Goal: Task Accomplishment & Management: Complete application form

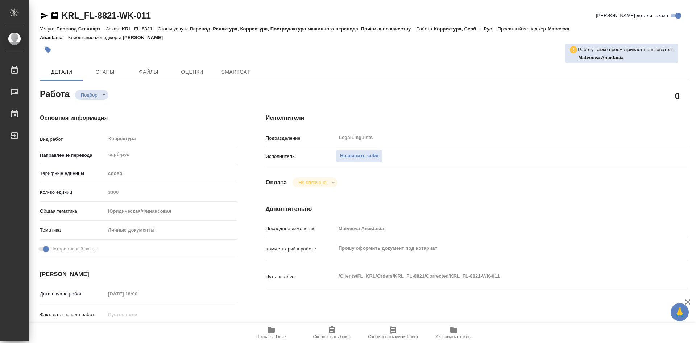
type textarea "x"
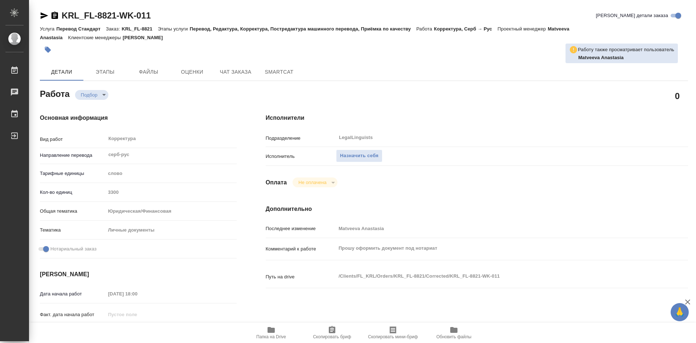
scroll to position [36, 0]
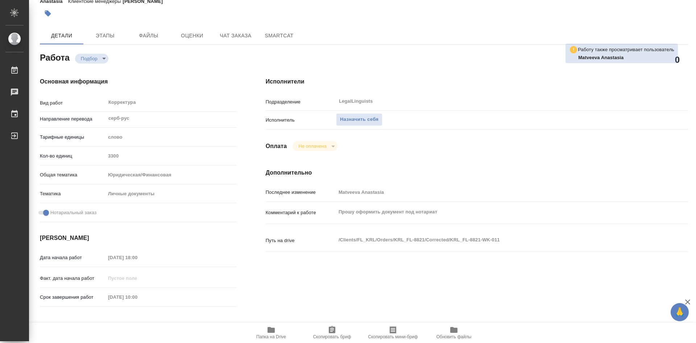
type textarea "x"
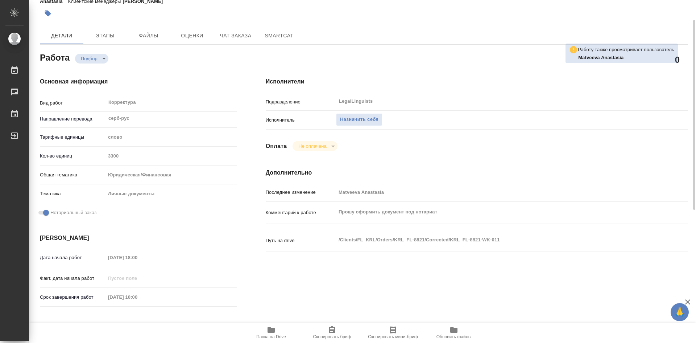
type textarea "x"
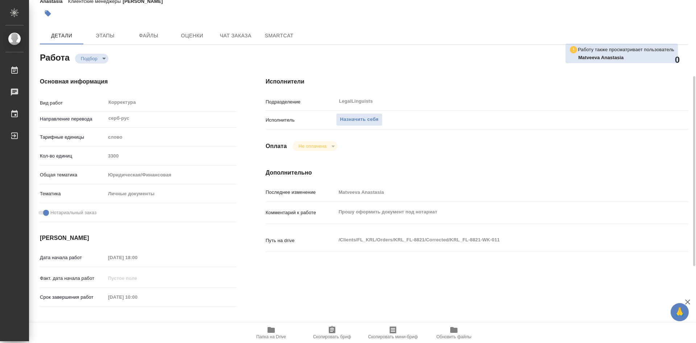
scroll to position [73, 0]
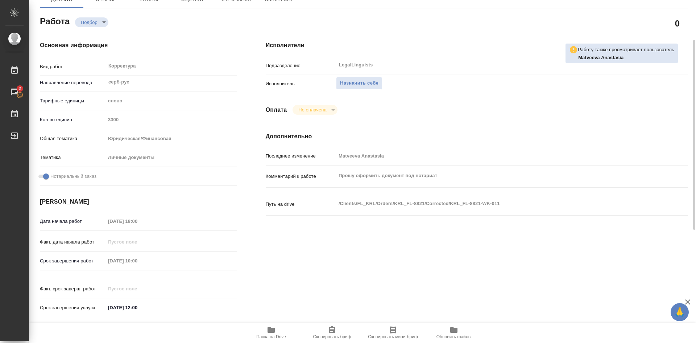
click at [273, 331] on icon "button" at bounding box center [271, 330] width 7 height 6
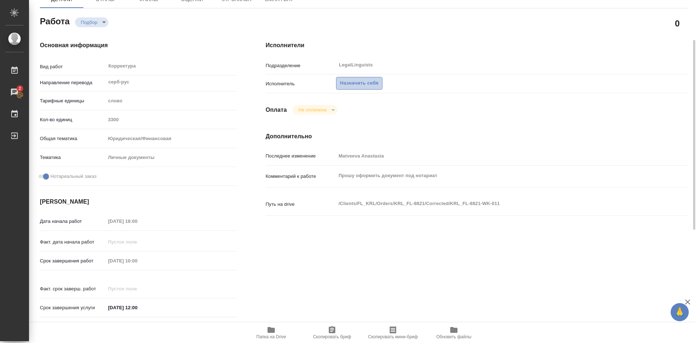
click at [360, 83] on span "Назначить себя" at bounding box center [359, 83] width 38 height 8
type textarea "x"
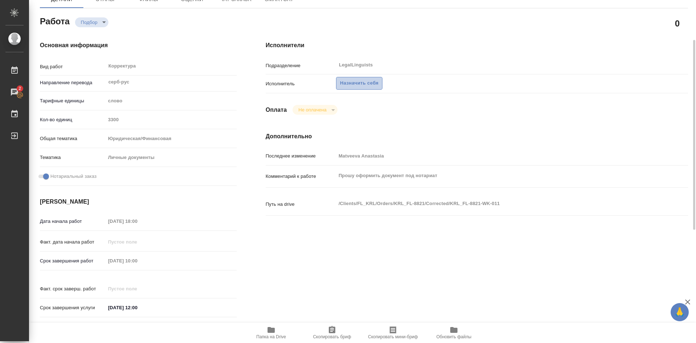
type textarea "x"
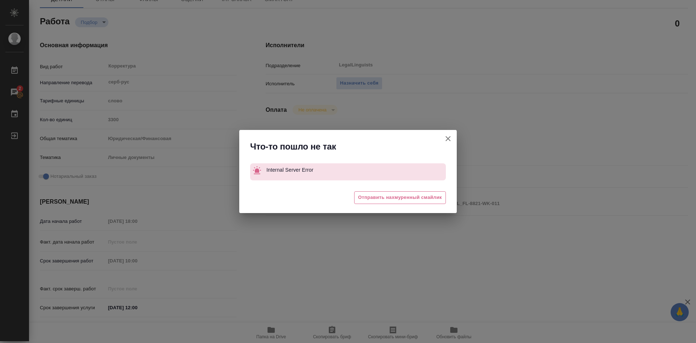
click at [448, 138] on icon "button" at bounding box center [448, 138] width 5 height 5
type textarea "x"
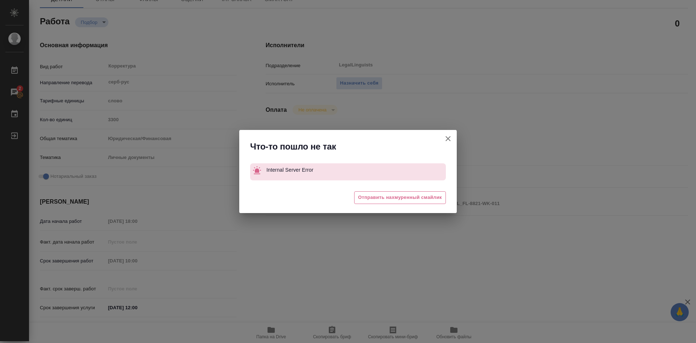
type textarea "x"
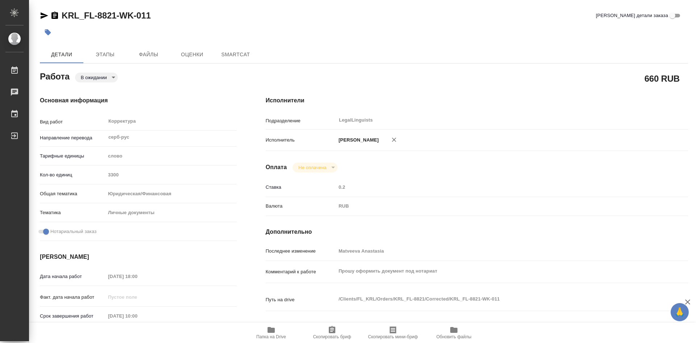
type textarea "x"
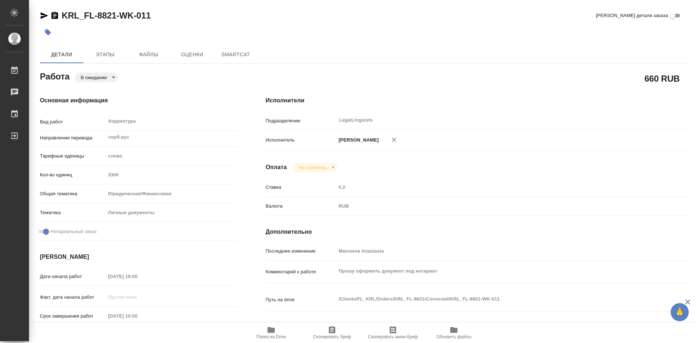
type textarea "x"
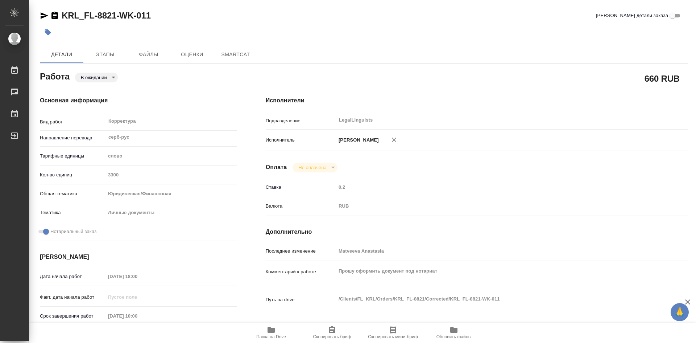
type textarea "x"
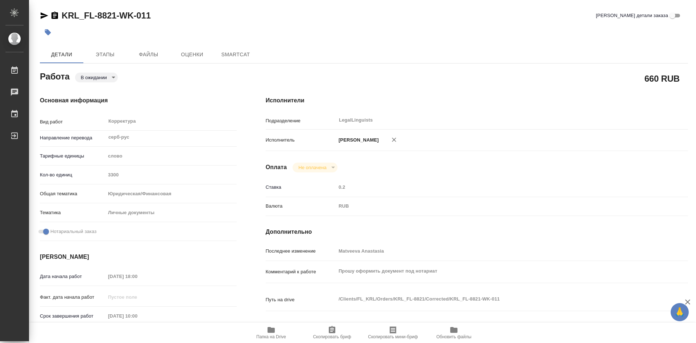
type textarea "x"
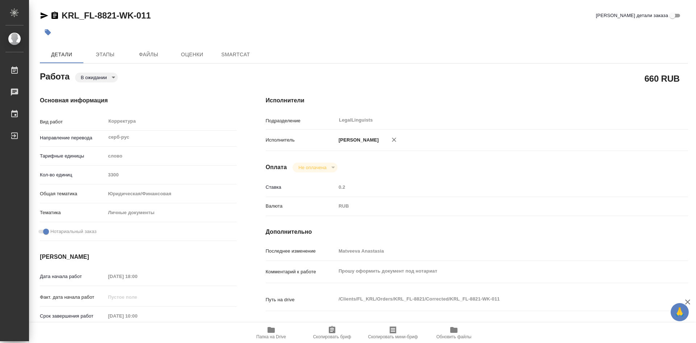
type textarea "x"
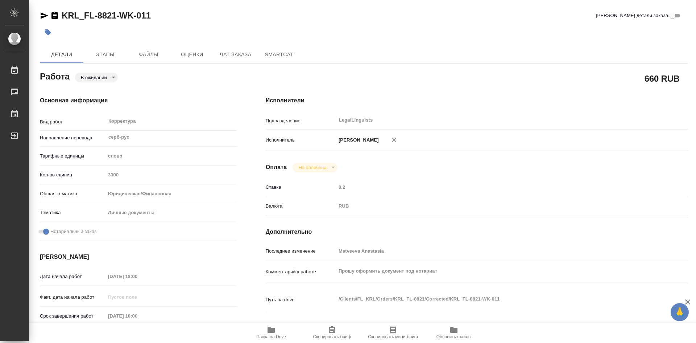
type textarea "x"
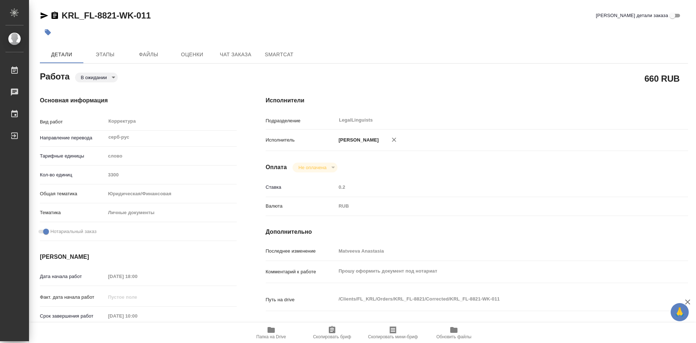
type textarea "x"
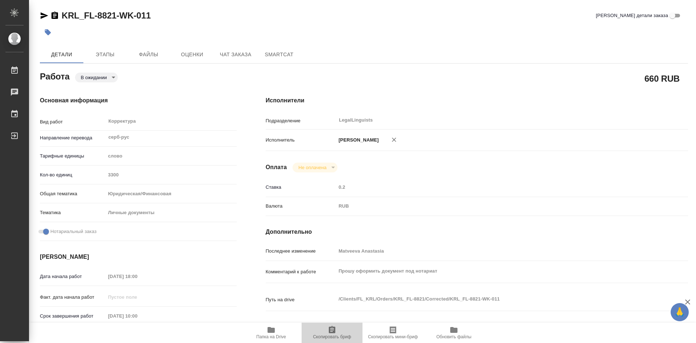
click at [329, 332] on icon "button" at bounding box center [332, 329] width 7 height 7
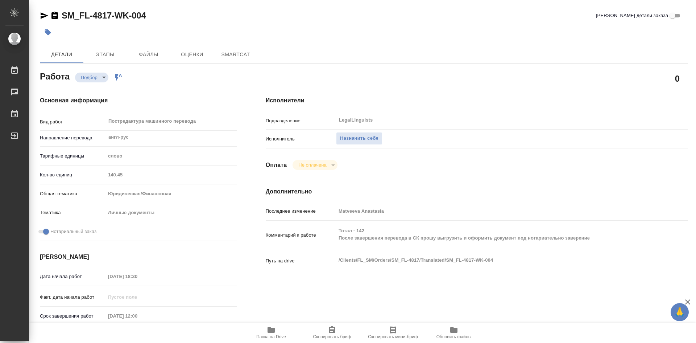
type textarea "x"
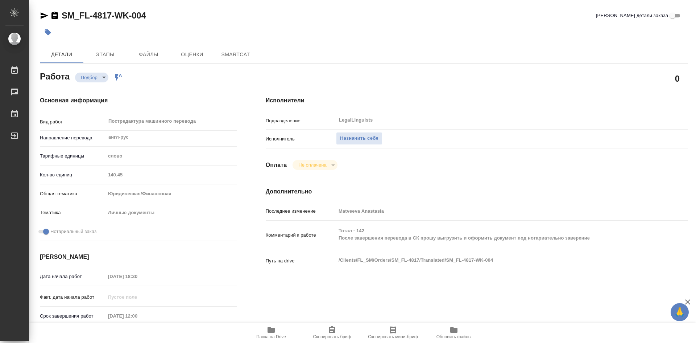
type textarea "x"
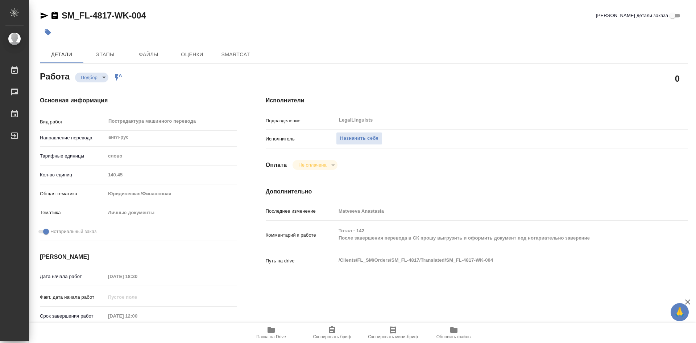
type textarea "x"
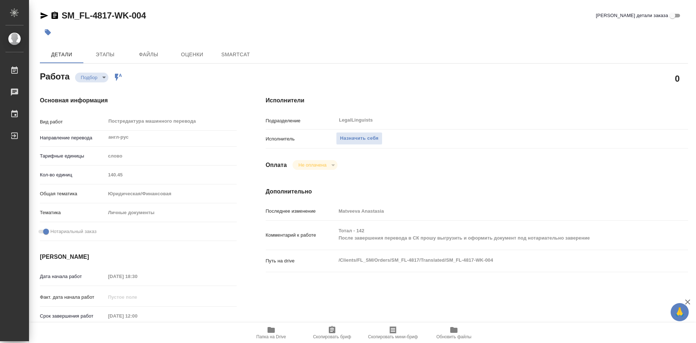
type textarea "x"
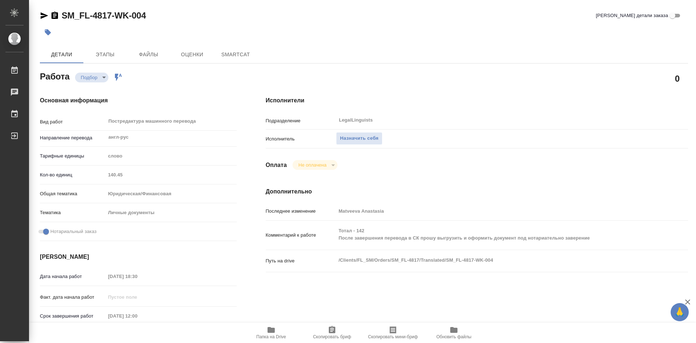
type textarea "x"
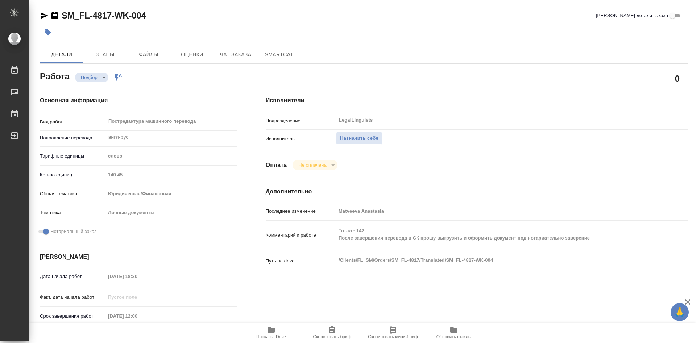
type textarea "x"
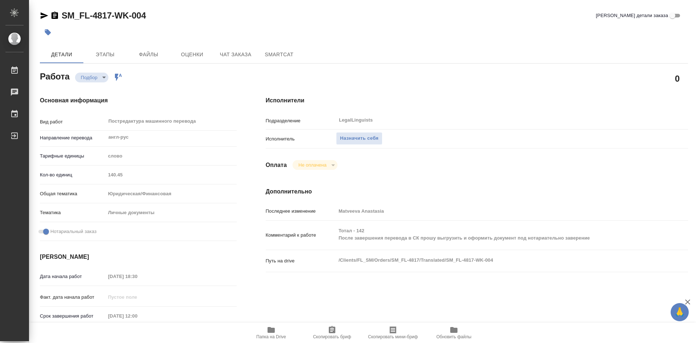
type textarea "x"
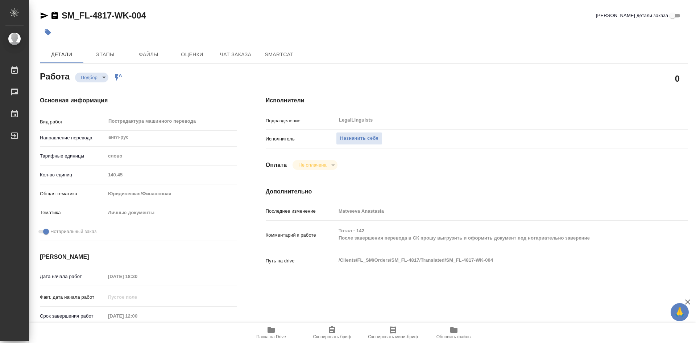
type textarea "x"
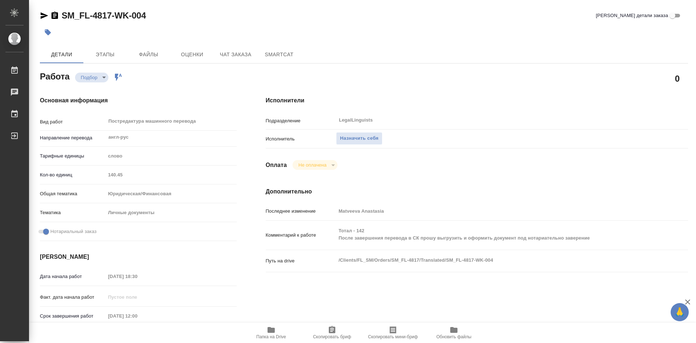
type textarea "x"
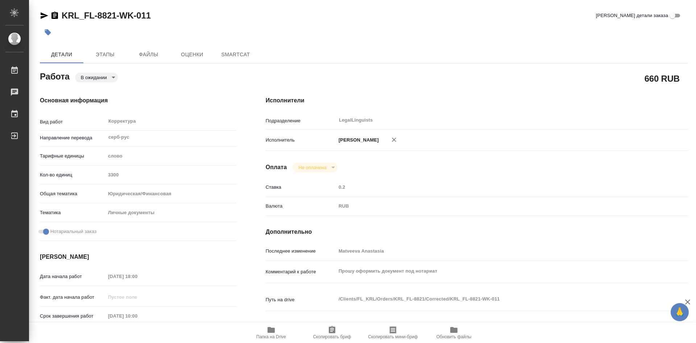
type textarea "x"
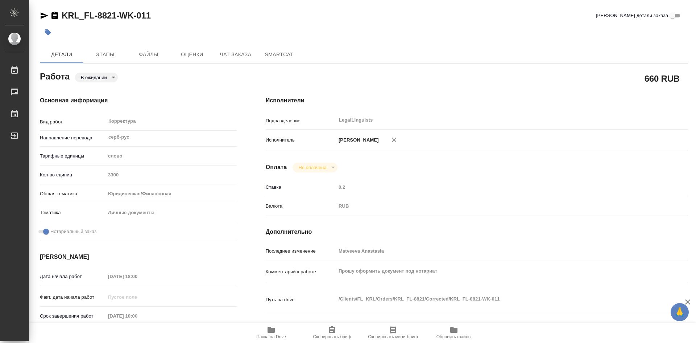
type textarea "x"
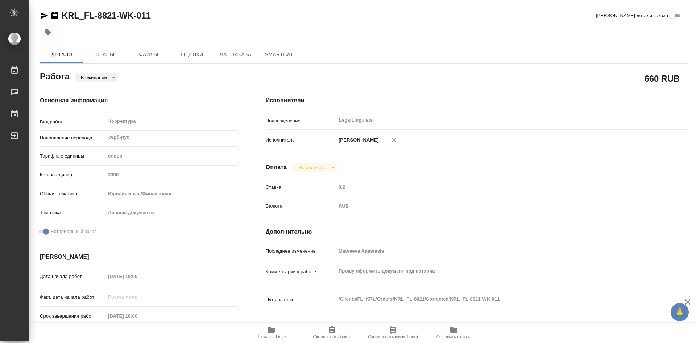
type textarea "x"
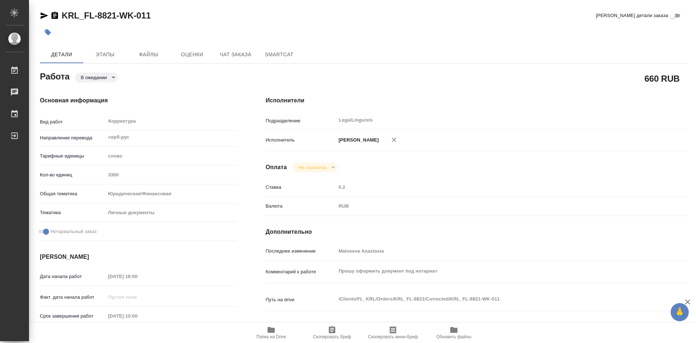
type textarea "x"
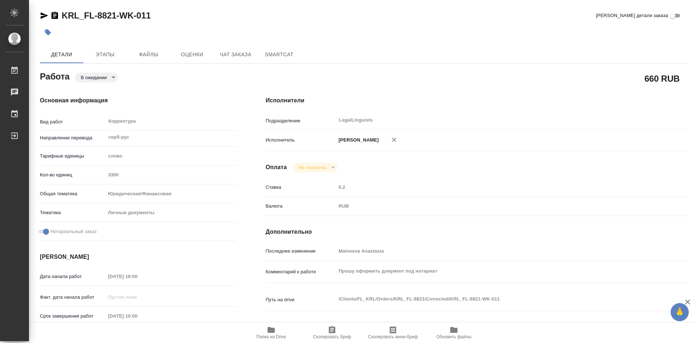
type textarea "x"
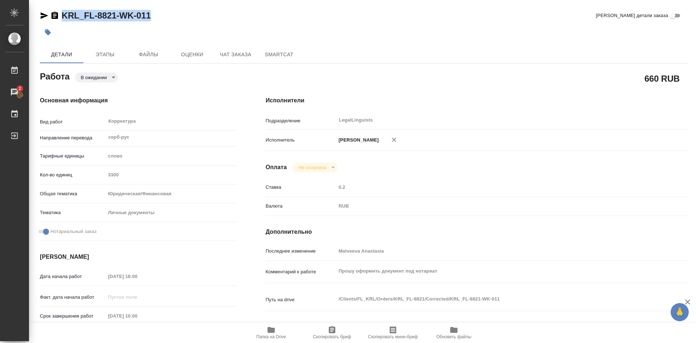
drag, startPoint x: 61, startPoint y: 13, endPoint x: 154, endPoint y: 16, distance: 94.0
click at [154, 16] on div "KRL_FL-8821-WK-011 Кратко детали заказа" at bounding box center [364, 16] width 648 height 12
copy link "KRL_FL-8821-WK-011"
click at [268, 331] on icon "button" at bounding box center [271, 330] width 7 height 6
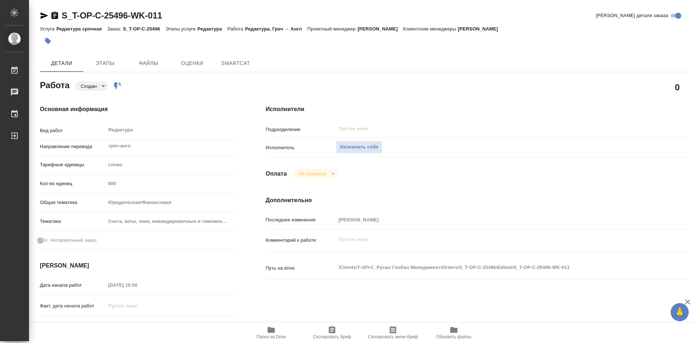
type textarea "x"
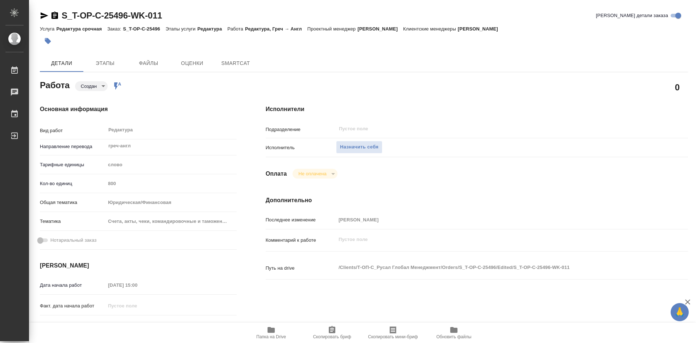
type textarea "x"
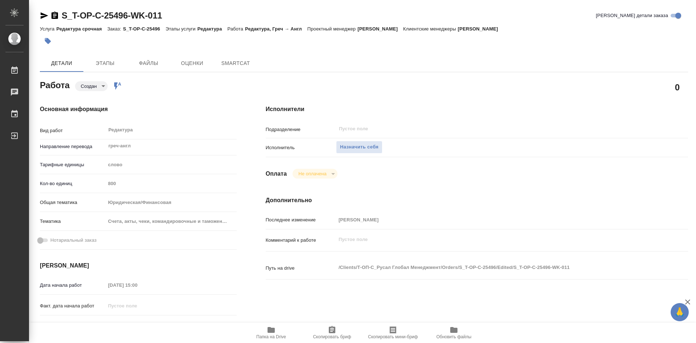
type textarea "x"
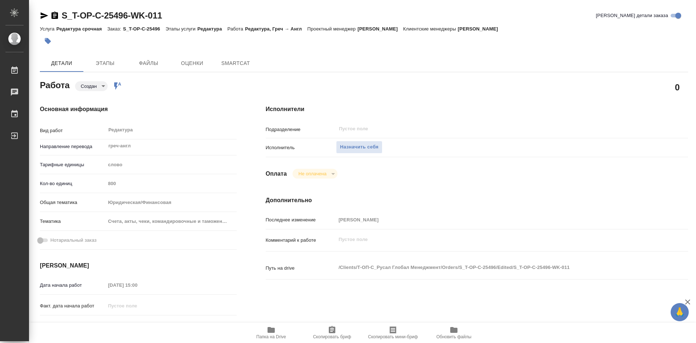
type textarea "x"
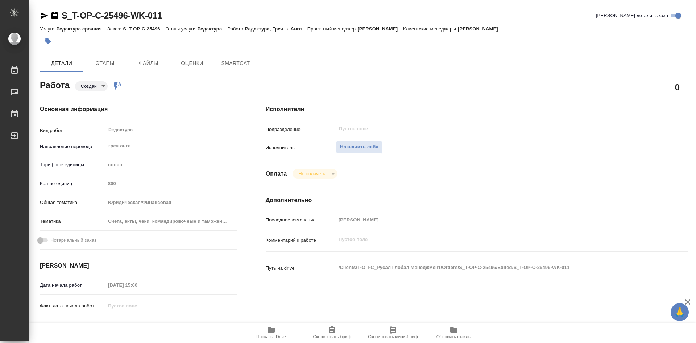
type textarea "x"
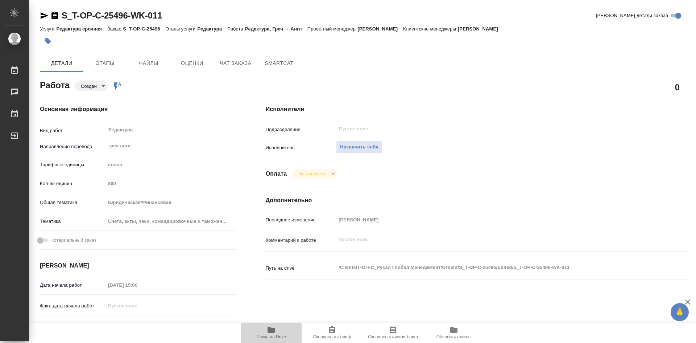
click at [269, 330] on icon "button" at bounding box center [271, 330] width 7 height 6
type textarea "x"
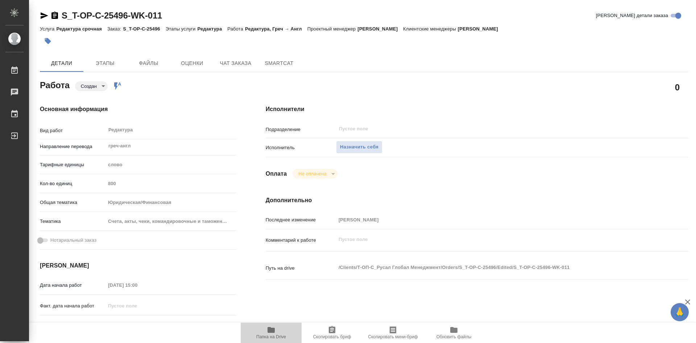
type textarea "x"
click at [269, 330] on icon "button" at bounding box center [271, 330] width 7 height 6
type textarea "x"
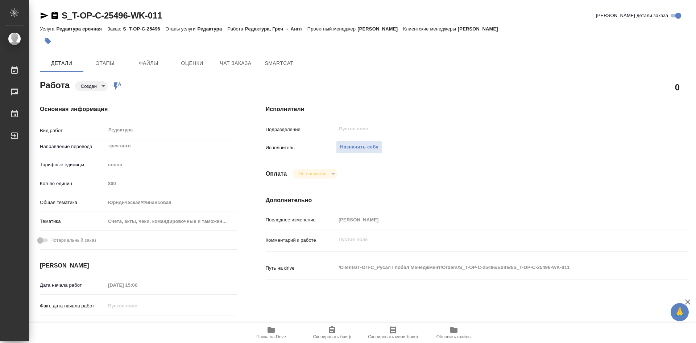
type textarea "x"
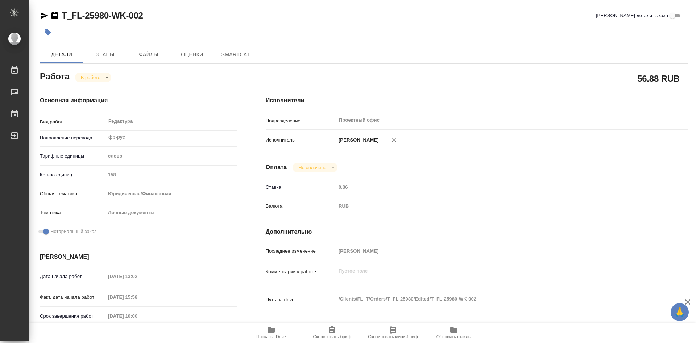
type textarea "x"
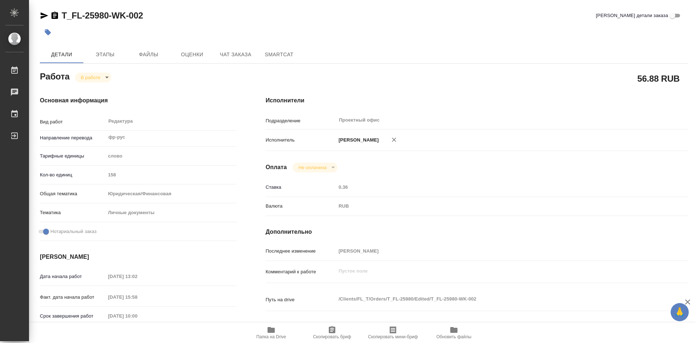
type textarea "x"
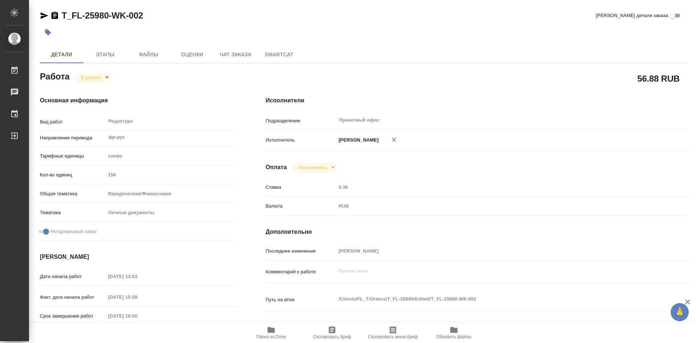
type textarea "x"
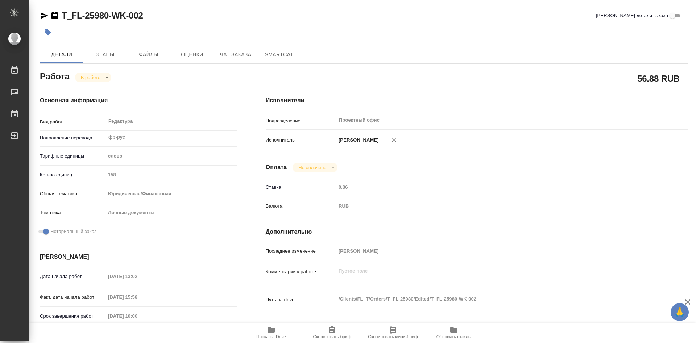
scroll to position [36, 0]
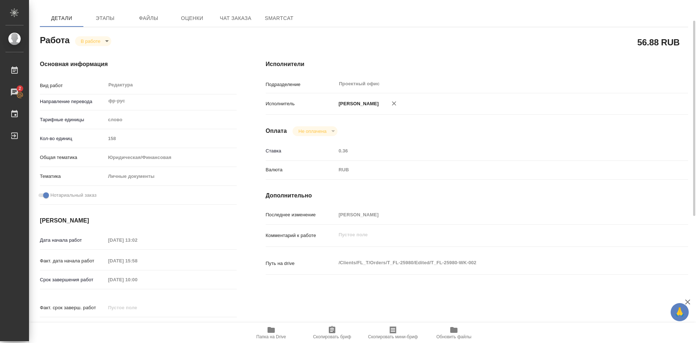
click at [276, 332] on span "Папка на Drive" at bounding box center [271, 332] width 52 height 14
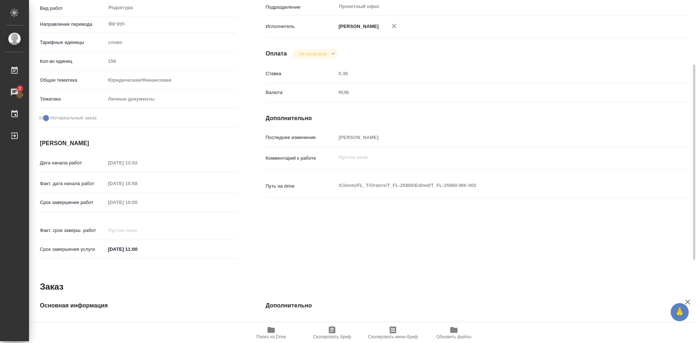
scroll to position [0, 0]
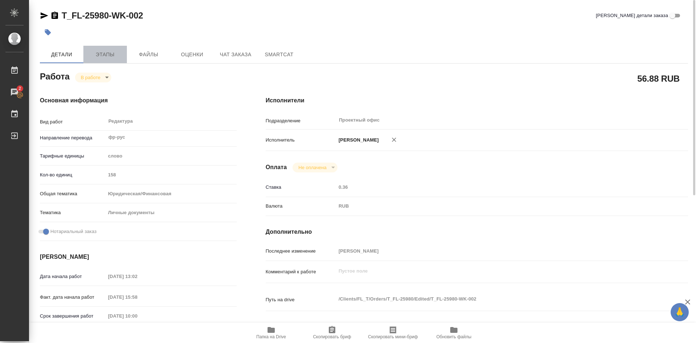
click at [108, 54] on span "Этапы" at bounding box center [105, 54] width 35 height 9
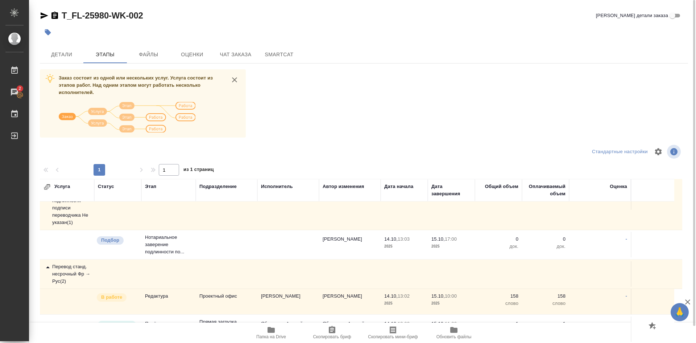
scroll to position [39, 0]
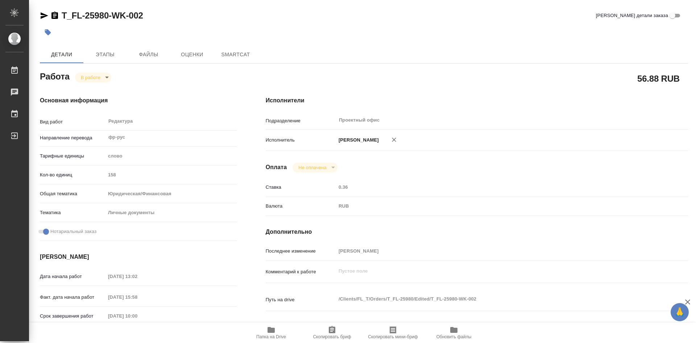
type textarea "x"
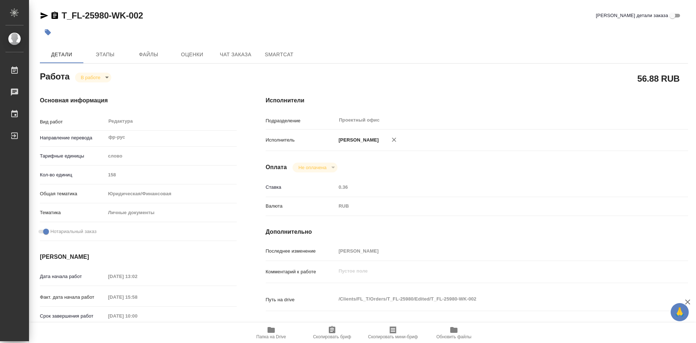
type textarea "x"
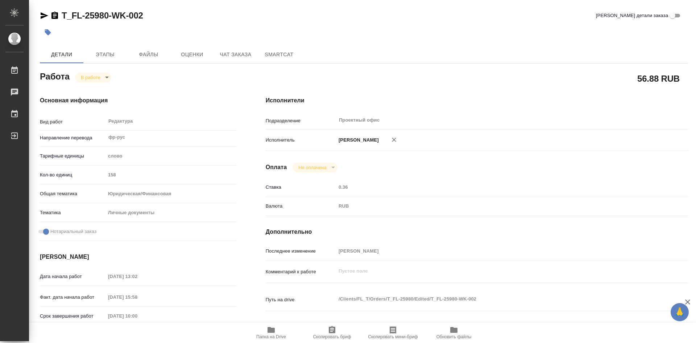
type textarea "x"
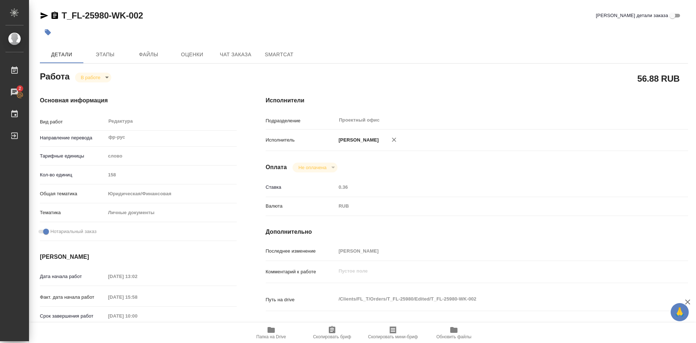
click at [276, 334] on span "Папка на Drive" at bounding box center [271, 332] width 52 height 14
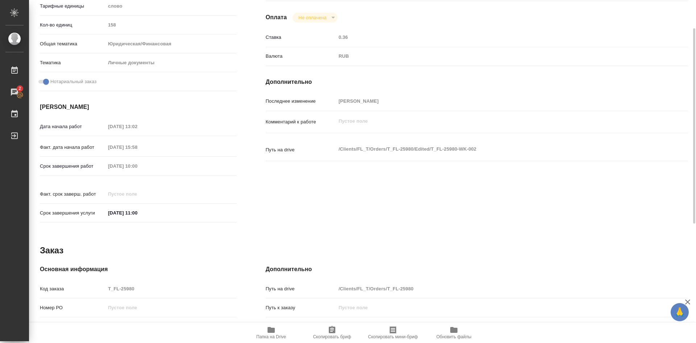
scroll to position [113, 0]
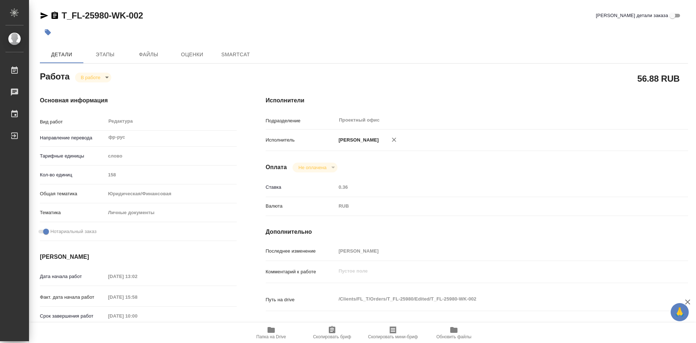
type textarea "x"
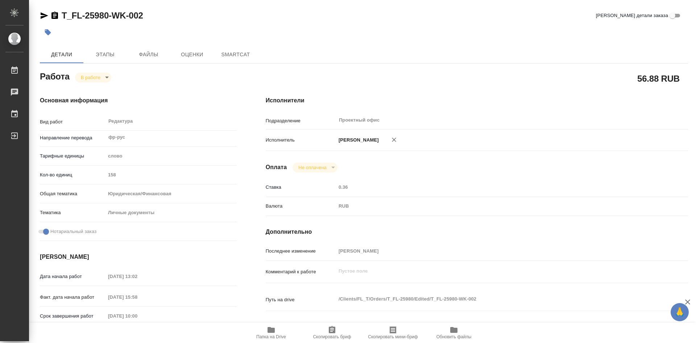
type textarea "x"
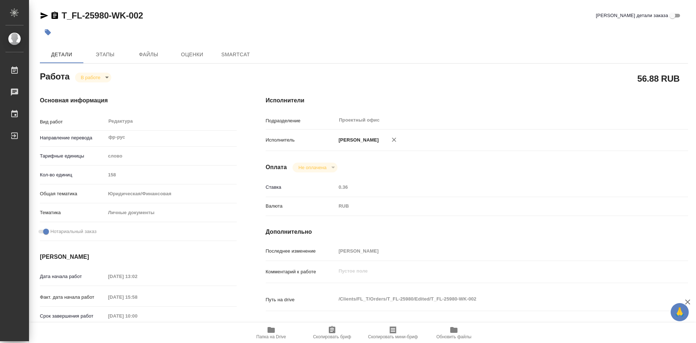
type textarea "x"
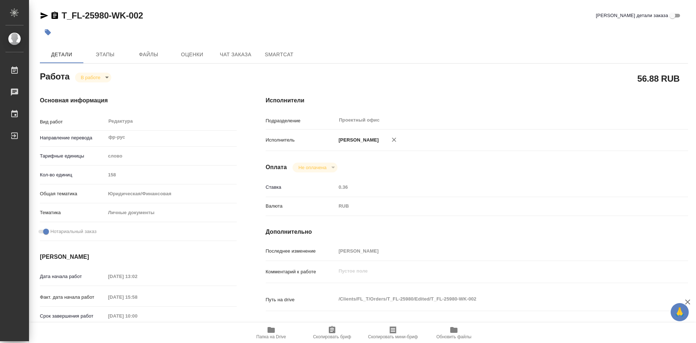
type textarea "x"
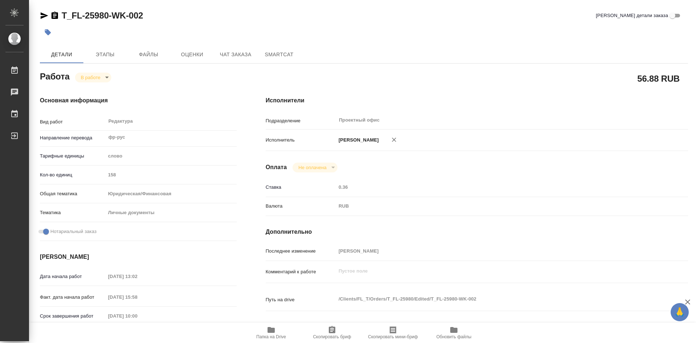
click at [273, 328] on icon "button" at bounding box center [271, 330] width 7 height 6
type textarea "x"
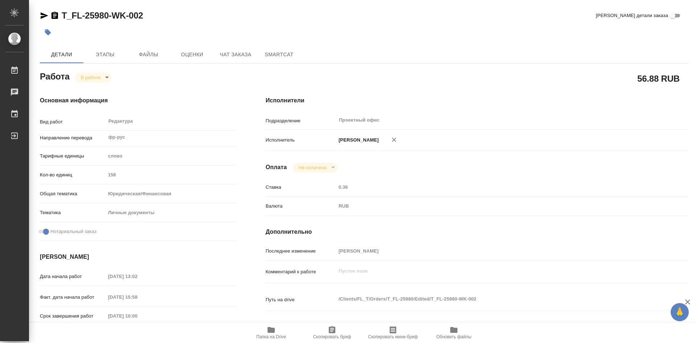
type textarea "x"
click at [273, 328] on icon "button" at bounding box center [271, 330] width 7 height 6
